Goal: Find specific page/section: Find specific page/section

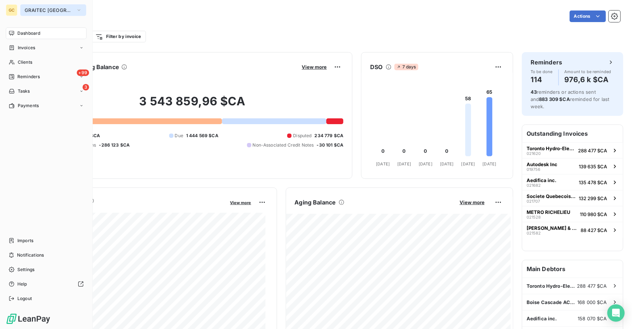
click at [42, 10] on span "GRAITEC [GEOGRAPHIC_DATA]" at bounding box center [49, 10] width 49 height 6
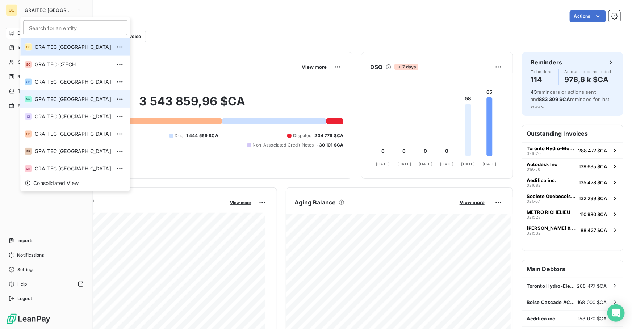
click at [51, 96] on span "GRAITEC [GEOGRAPHIC_DATA]" at bounding box center [73, 99] width 76 height 7
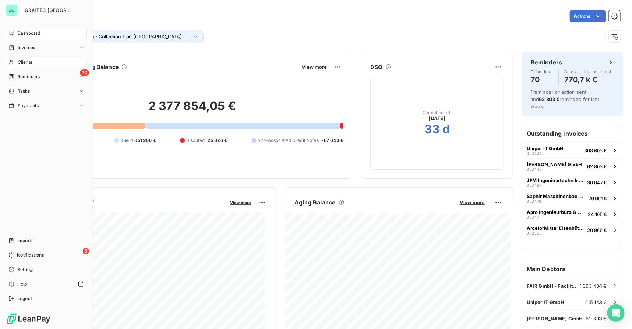
click at [33, 62] on div "Clients" at bounding box center [46, 62] width 81 height 12
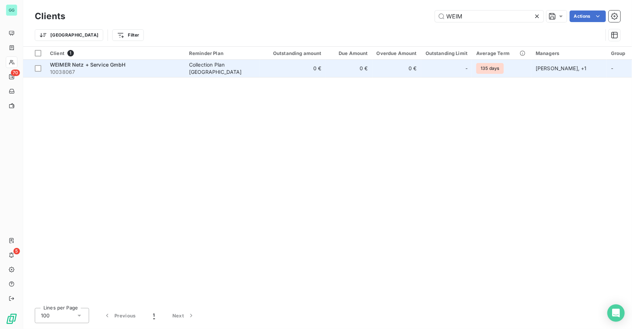
type input "WEIM"
click at [103, 64] on span "WEIMER Netz + Service GmbH" at bounding box center [87, 65] width 75 height 6
